Goal: Check status: Check status

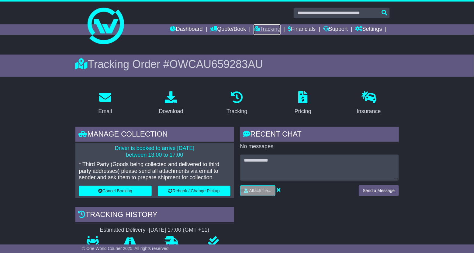
click at [272, 26] on link "Tracking" at bounding box center [267, 29] width 27 height 10
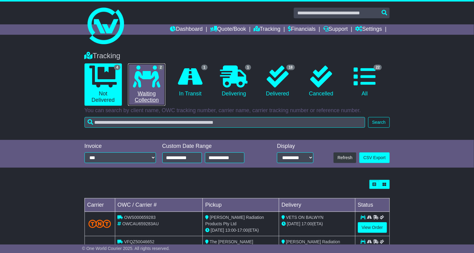
click at [152, 87] on icon at bounding box center [146, 76] width 27 height 22
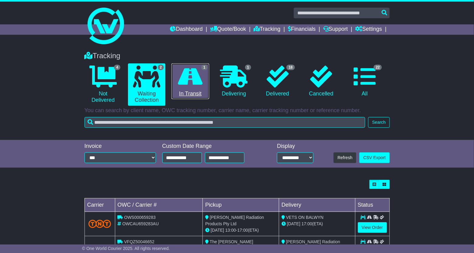
click at [191, 83] on icon at bounding box center [190, 76] width 25 height 22
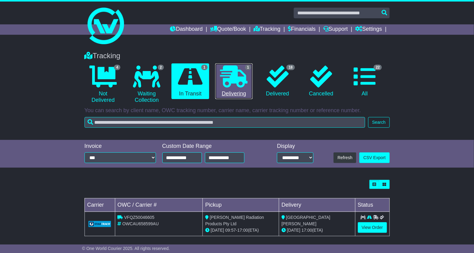
click at [239, 84] on icon at bounding box center [233, 76] width 27 height 22
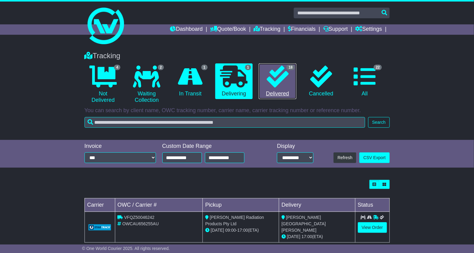
click at [285, 81] on icon at bounding box center [278, 76] width 22 height 22
